Goal: Task Accomplishment & Management: Manage account settings

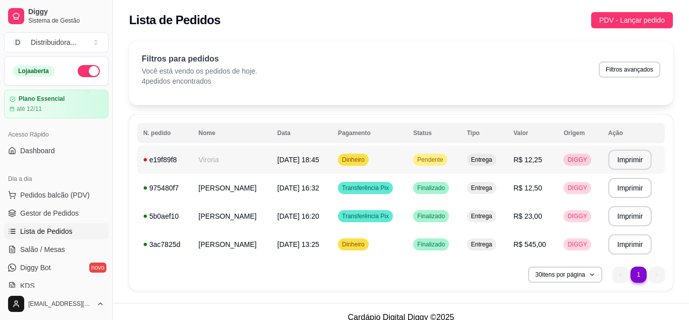
scroll to position [12, 0]
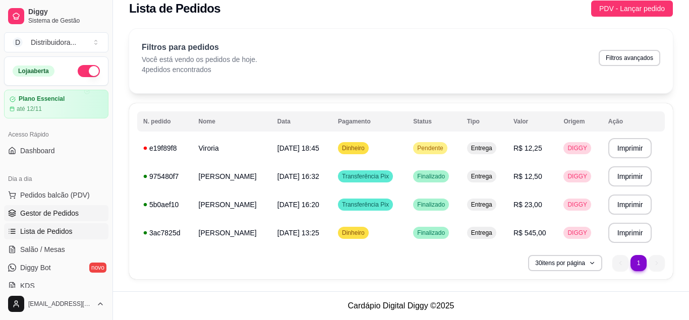
click at [66, 215] on span "Gestor de Pedidos" at bounding box center [49, 213] width 59 height 10
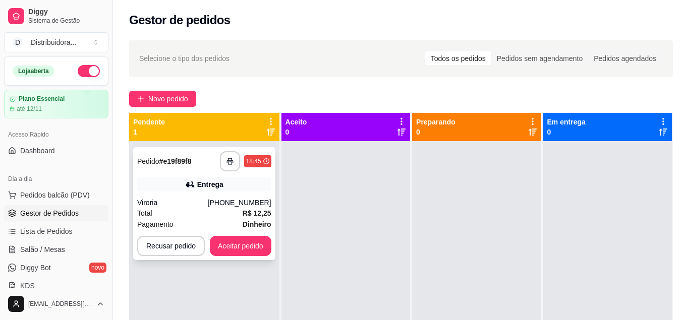
click at [191, 199] on div "Viroria" at bounding box center [172, 203] width 71 height 10
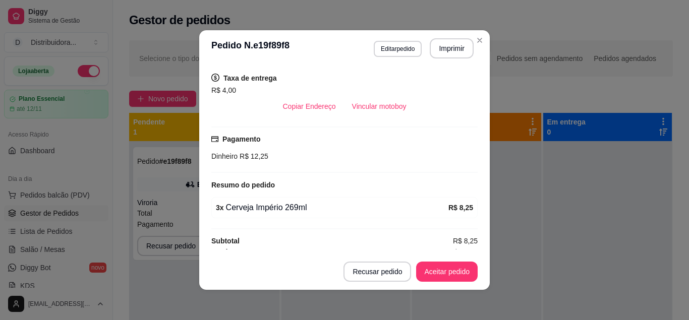
scroll to position [213, 0]
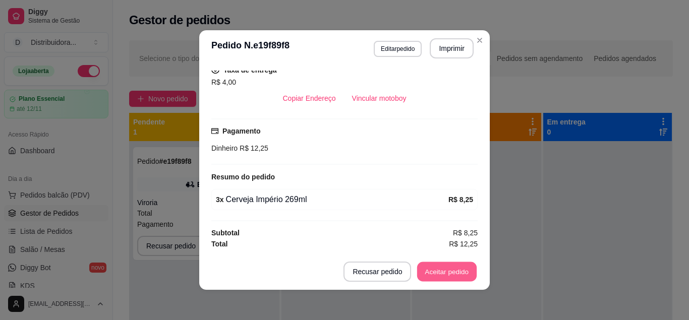
click at [443, 266] on button "Aceitar pedido" at bounding box center [447, 272] width 60 height 20
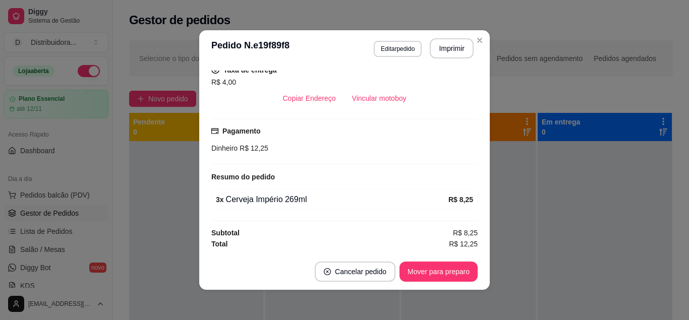
scroll to position [2, 0]
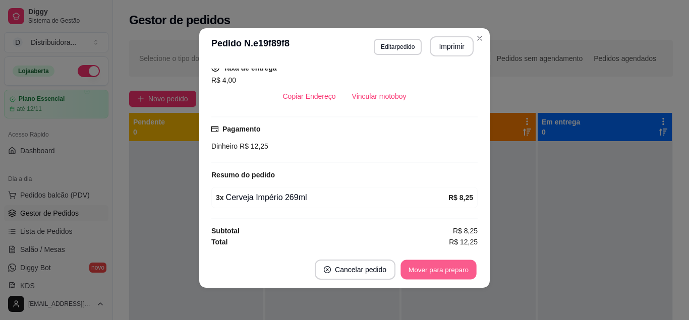
click at [449, 269] on button "Mover para preparo" at bounding box center [439, 270] width 76 height 20
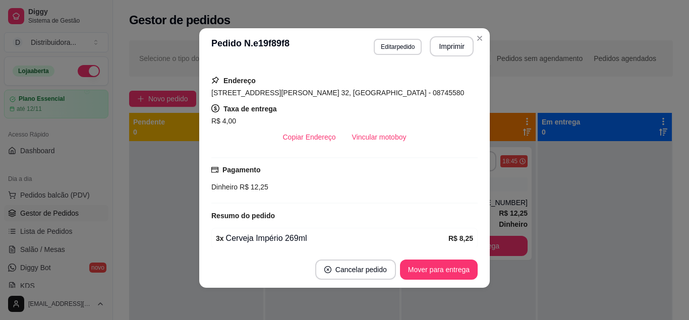
scroll to position [149, 0]
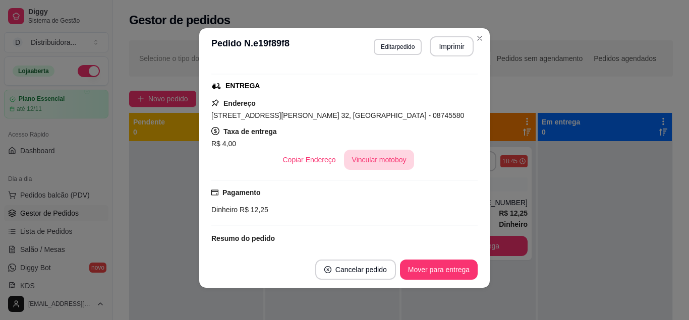
click at [391, 160] on button "Vincular motoboy" at bounding box center [379, 160] width 71 height 20
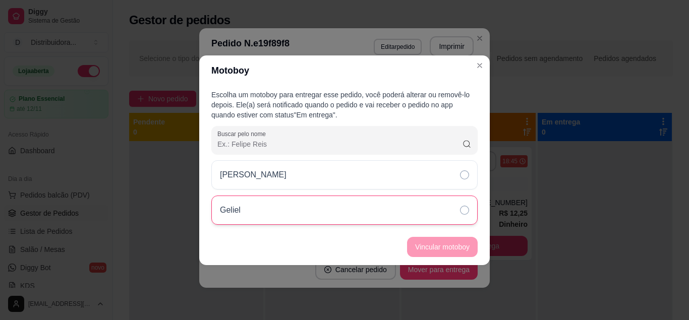
click at [403, 214] on div "Geliel" at bounding box center [344, 210] width 266 height 29
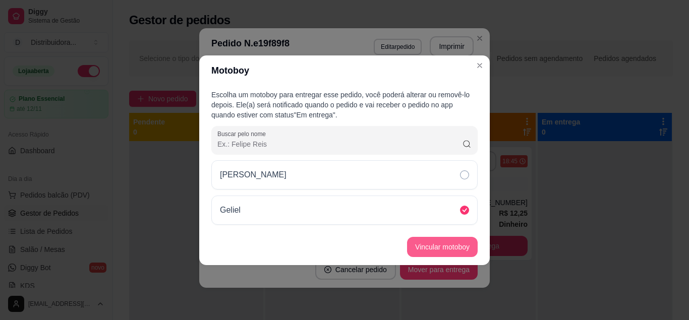
click at [443, 246] on button "Vincular motoboy" at bounding box center [442, 247] width 71 height 20
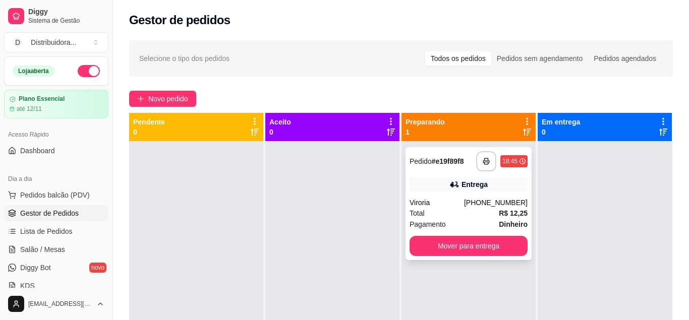
click at [440, 168] on div "**********" at bounding box center [469, 161] width 118 height 20
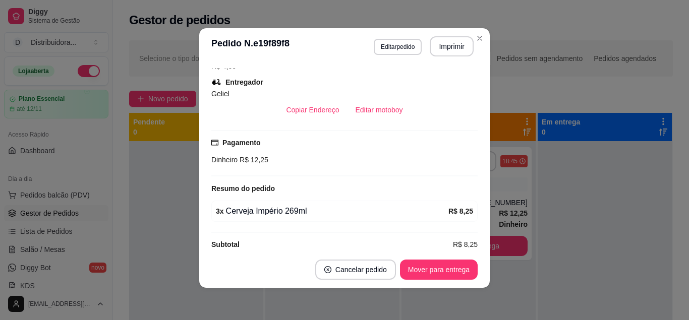
scroll to position [240, 0]
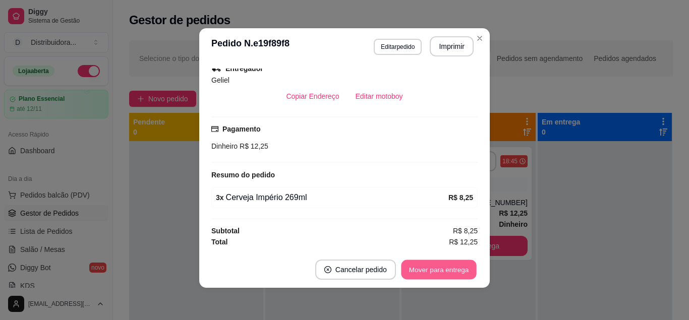
click at [424, 263] on button "Mover para entrega" at bounding box center [439, 270] width 76 height 20
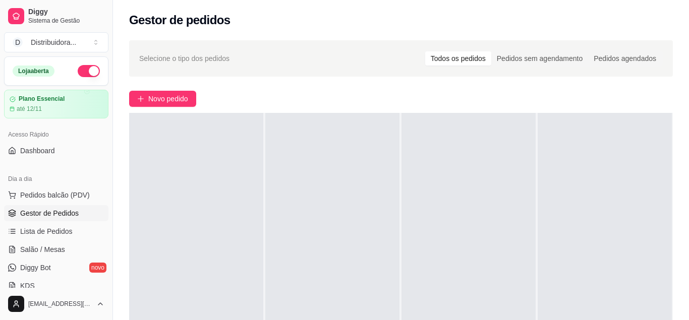
scroll to position [0, 0]
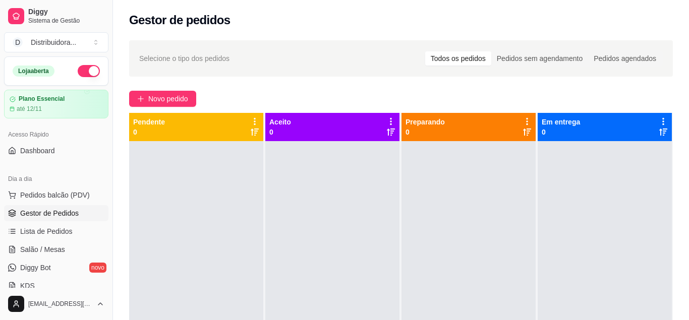
click at [75, 211] on span "Gestor de Pedidos" at bounding box center [49, 213] width 59 height 10
click at [92, 210] on link "Gestor de Pedidos" at bounding box center [56, 213] width 104 height 16
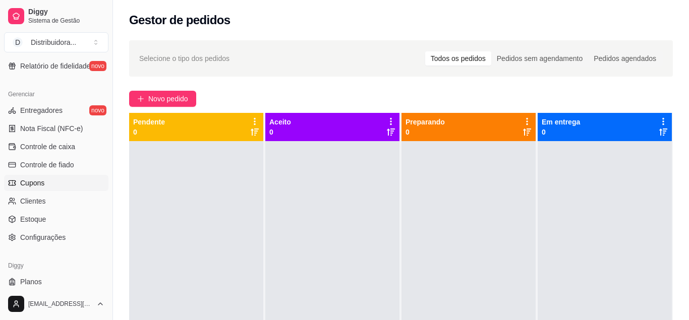
scroll to position [406, 0]
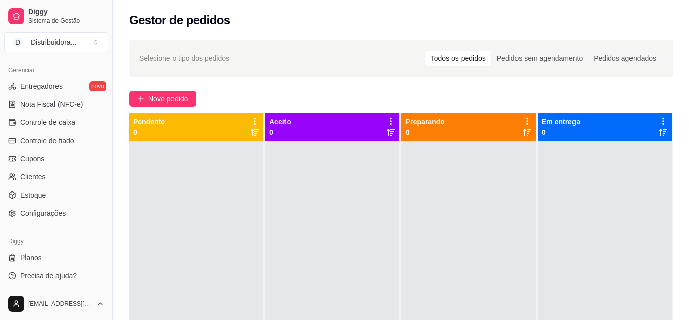
click at [578, 130] on p "0" at bounding box center [561, 132] width 38 height 10
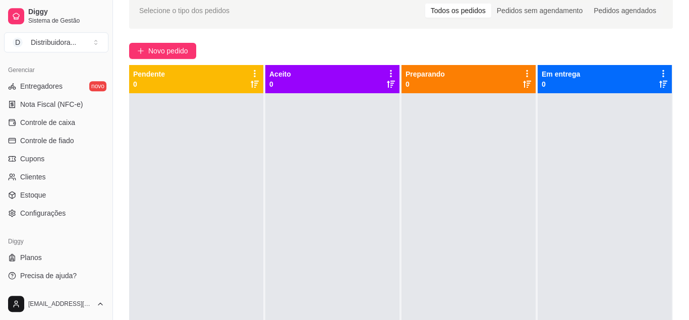
scroll to position [0, 0]
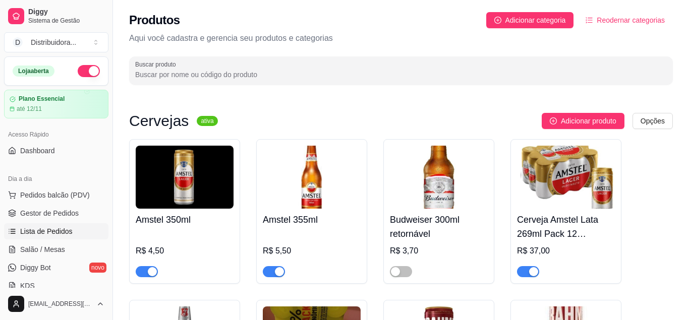
click at [43, 231] on span "Lista de Pedidos" at bounding box center [46, 232] width 52 height 10
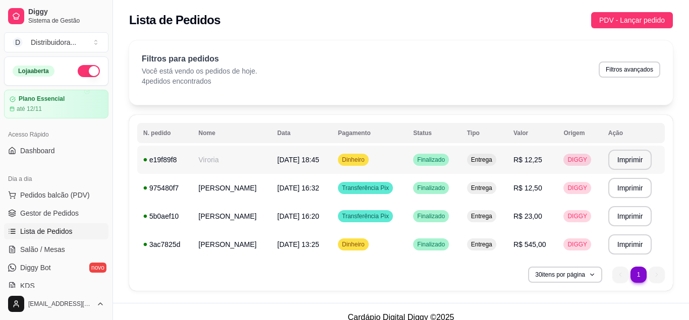
click at [296, 158] on span "[DATE] 18:45" at bounding box center [299, 160] width 42 height 8
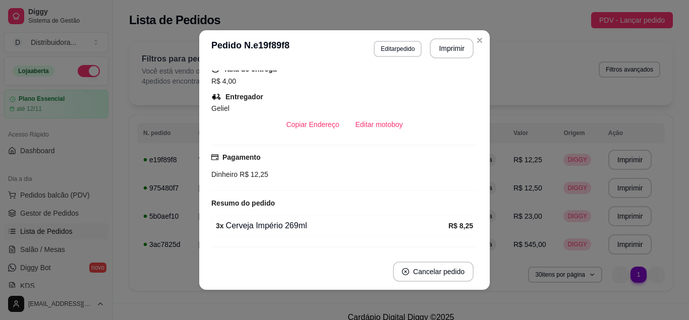
scroll to position [217, 0]
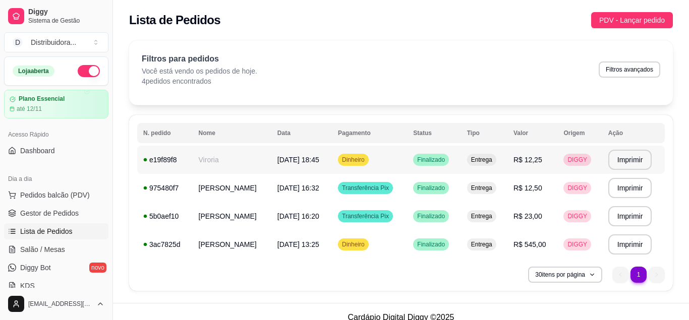
click at [280, 160] on span "[DATE] 18:45" at bounding box center [299, 160] width 42 height 8
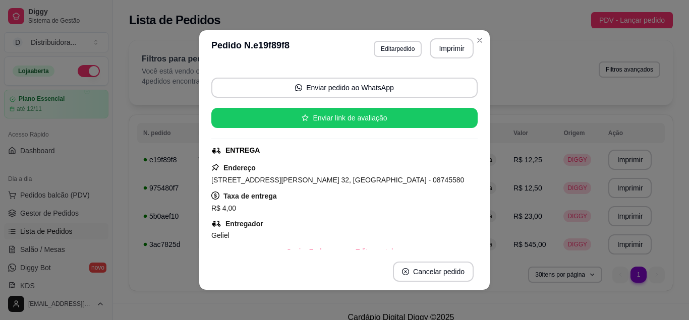
scroll to position [0, 0]
